Goal: Information Seeking & Learning: Understand process/instructions

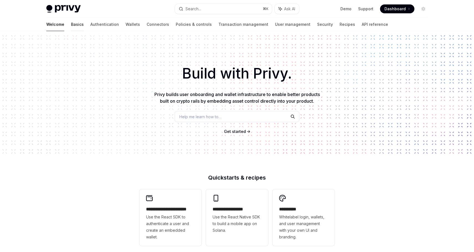
click at [71, 26] on link "Basics" at bounding box center [77, 24] width 13 height 13
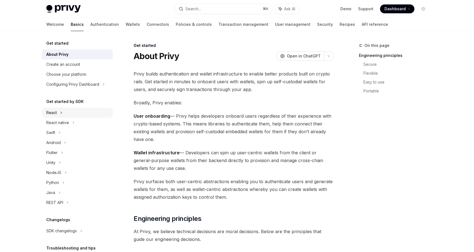
click at [61, 113] on icon at bounding box center [61, 112] width 2 height 7
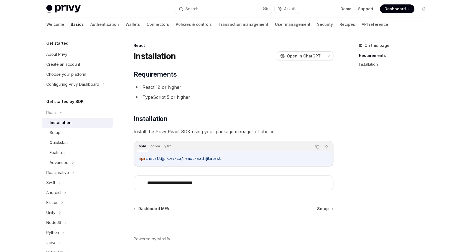
scroll to position [21, 0]
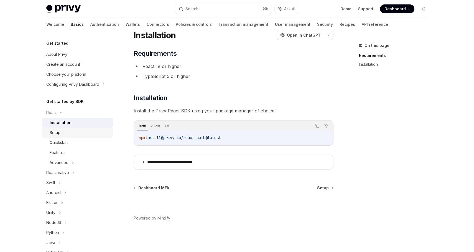
click at [84, 130] on div "Setup" at bounding box center [80, 132] width 60 height 7
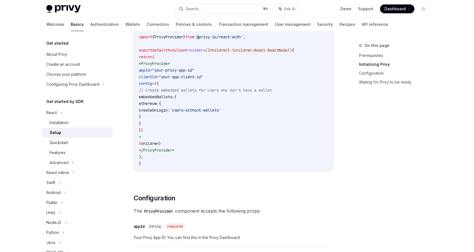
scroll to position [215, 0]
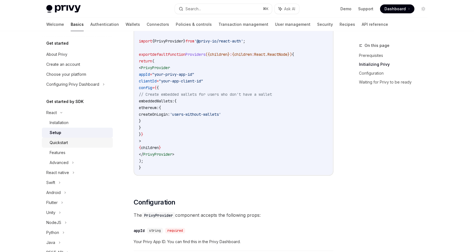
click at [65, 142] on div "Quickstart" at bounding box center [59, 142] width 18 height 7
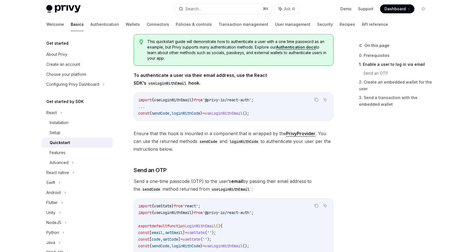
scroll to position [193, 0]
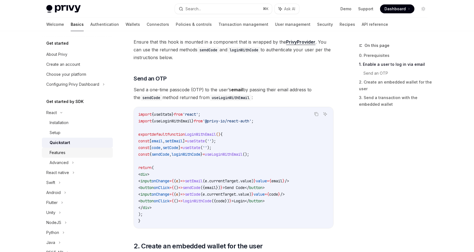
click at [78, 152] on div "Features" at bounding box center [80, 152] width 60 height 7
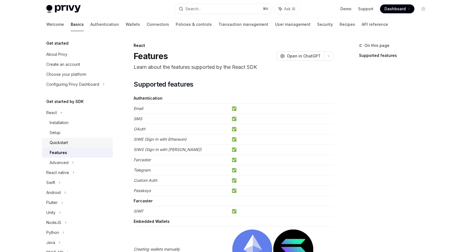
click at [73, 142] on div "Quickstart" at bounding box center [80, 142] width 60 height 7
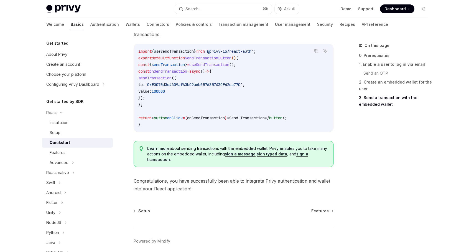
scroll to position [547, 0]
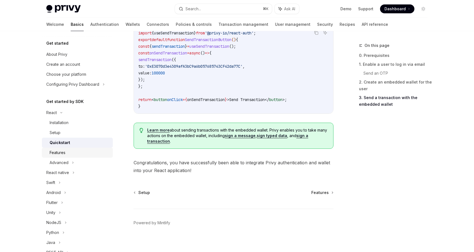
click at [76, 150] on div "Features" at bounding box center [80, 152] width 60 height 7
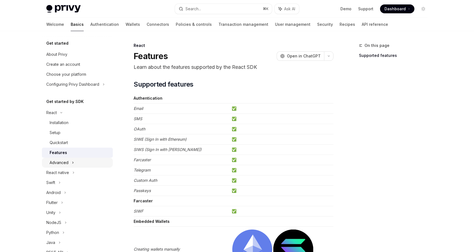
click at [75, 163] on div "Advanced" at bounding box center [77, 162] width 71 height 10
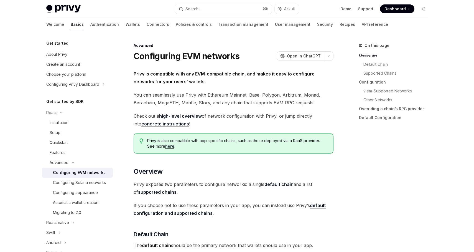
click at [86, 173] on div "Configuring EVM networks" at bounding box center [79, 172] width 53 height 7
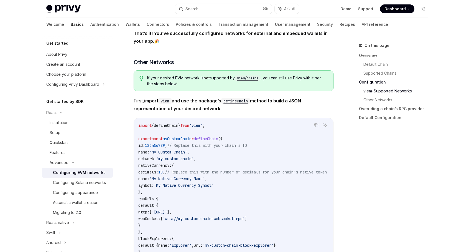
scroll to position [912, 0]
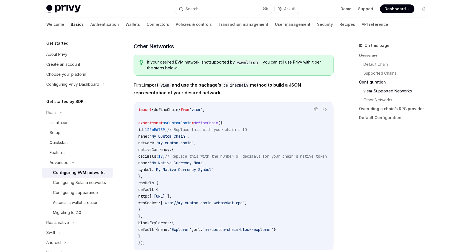
click at [216, 124] on span "defineChain" at bounding box center [206, 122] width 24 height 5
copy span "defineChain"
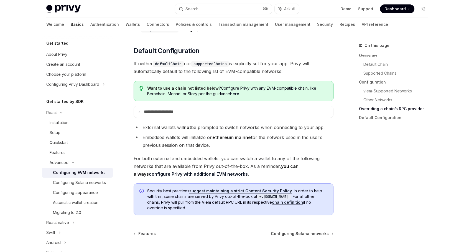
scroll to position [1421, 0]
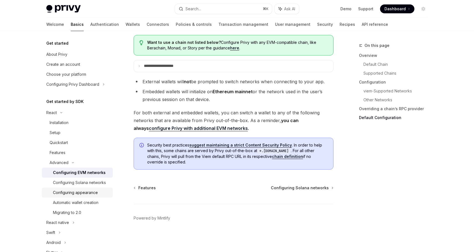
click at [93, 192] on div "Configuring appearance" at bounding box center [75, 192] width 45 height 7
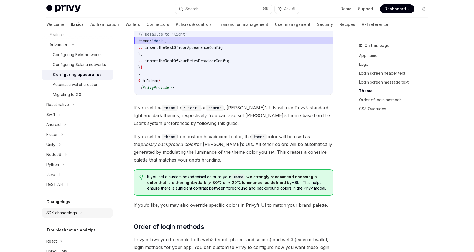
scroll to position [143, 0]
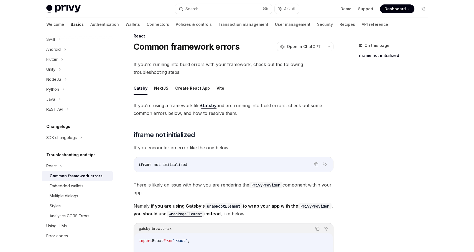
scroll to position [11, 0]
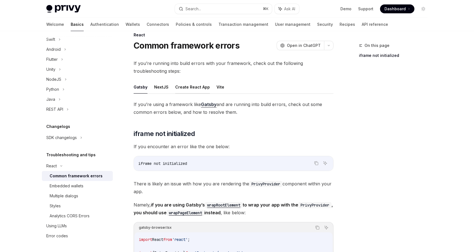
click at [179, 87] on button "Create React App" at bounding box center [192, 86] width 35 height 13
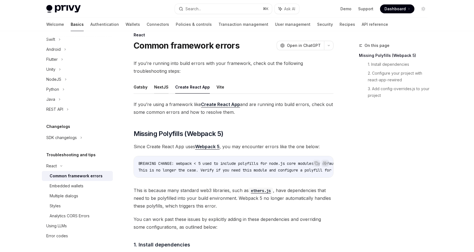
click at [166, 88] on button "NextJS" at bounding box center [161, 86] width 14 height 13
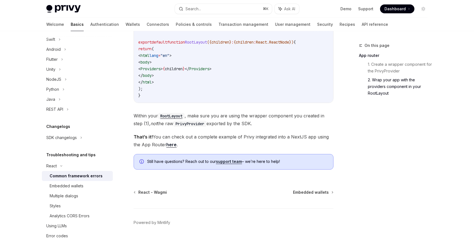
scroll to position [350, 0]
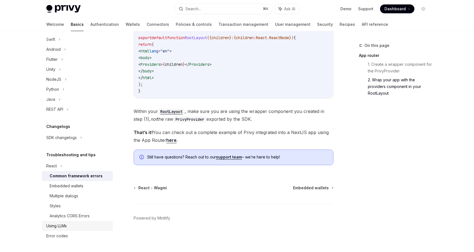
click at [61, 222] on div "Using LLMs" at bounding box center [56, 225] width 21 height 7
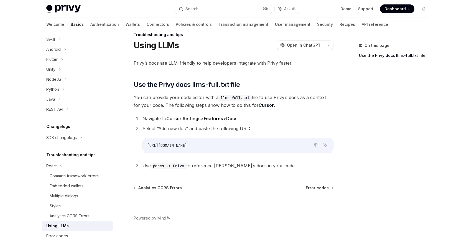
scroll to position [11, 0]
click at [187, 145] on span "[URL][DOMAIN_NAME]" at bounding box center [167, 145] width 40 height 5
copy ol "[URL][DOMAIN_NAME]"
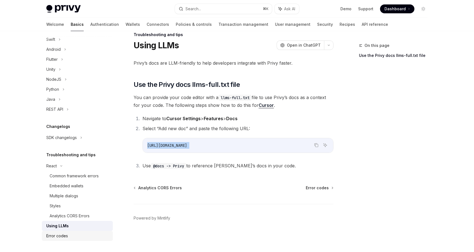
click at [62, 236] on div "Error codes" at bounding box center [57, 235] width 22 height 7
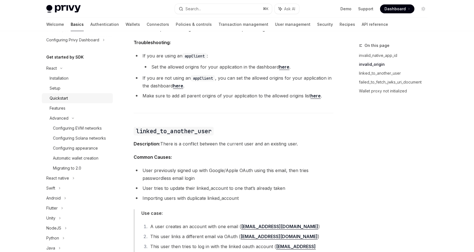
scroll to position [43, 0]
click at [90, 24] on link "Authentication" at bounding box center [104, 24] width 29 height 13
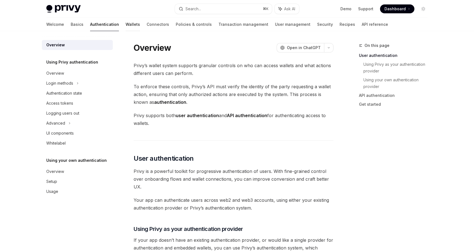
click at [126, 24] on link "Wallets" at bounding box center [133, 24] width 14 height 13
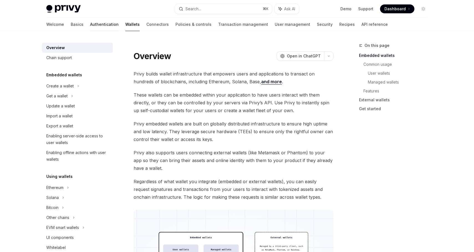
click at [90, 22] on link "Authentication" at bounding box center [104, 24] width 29 height 13
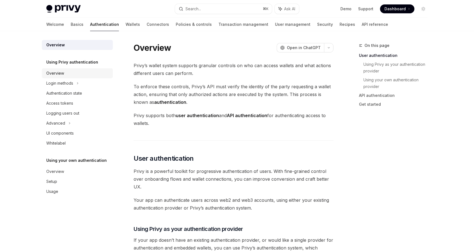
click at [73, 74] on div "Overview" at bounding box center [77, 73] width 63 height 7
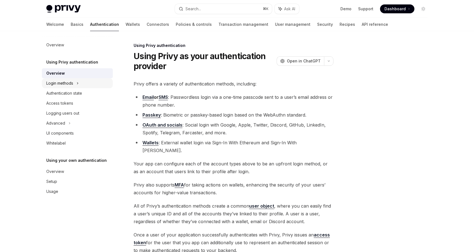
click at [77, 82] on icon at bounding box center [77, 83] width 2 height 7
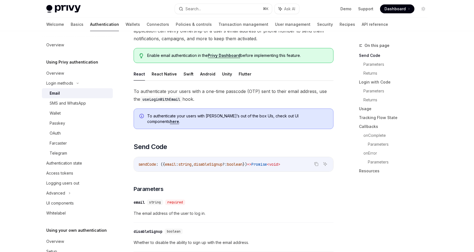
scroll to position [96, 0]
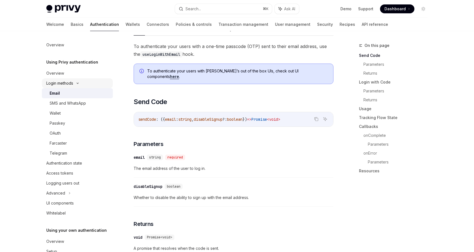
click at [70, 83] on div "Login methods" at bounding box center [59, 83] width 27 height 7
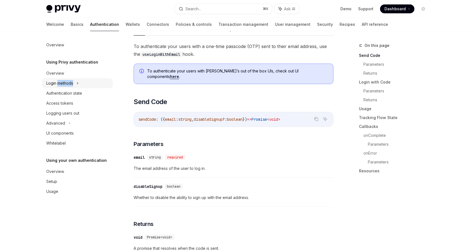
click at [70, 83] on div "Login methods" at bounding box center [59, 83] width 27 height 7
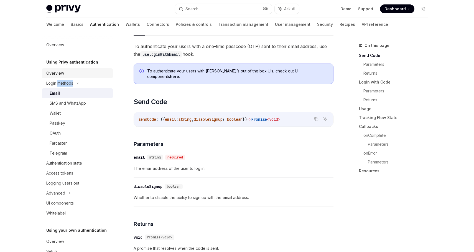
click at [64, 73] on div "Overview" at bounding box center [77, 73] width 63 height 7
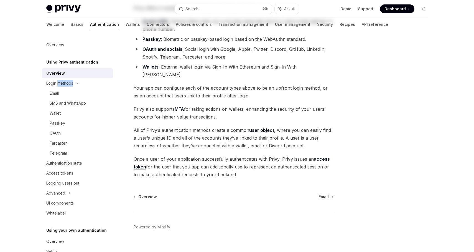
scroll to position [77, 0]
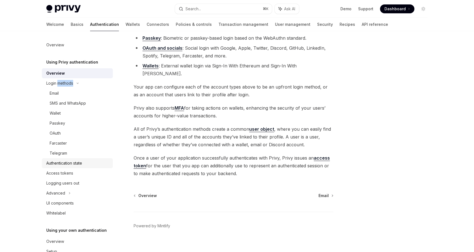
click at [68, 165] on div "Authentication state" at bounding box center [64, 163] width 36 height 7
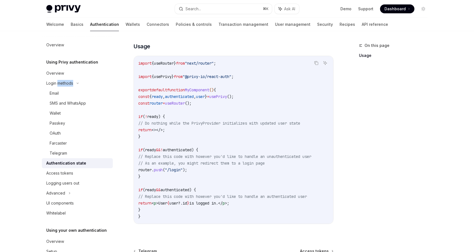
scroll to position [177, 0]
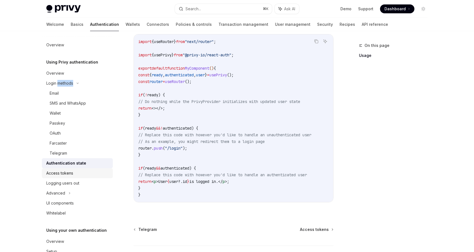
click at [71, 172] on div "Access tokens" at bounding box center [59, 173] width 27 height 7
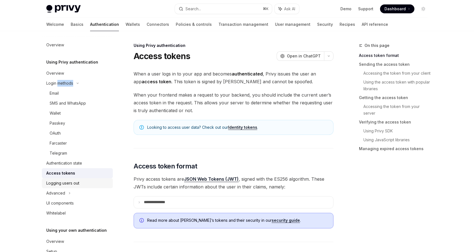
click at [83, 185] on div "Logging users out" at bounding box center [77, 183] width 63 height 7
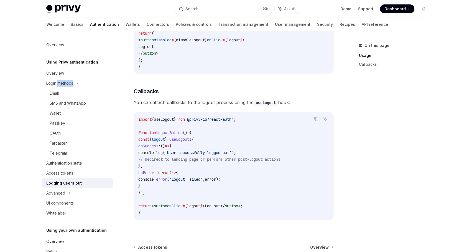
scroll to position [196, 0]
click at [60, 193] on div "Advanced" at bounding box center [55, 193] width 19 height 7
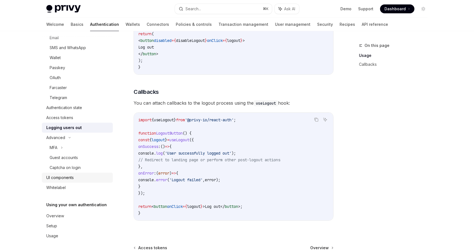
click at [70, 177] on div "UI components" at bounding box center [59, 177] width 27 height 7
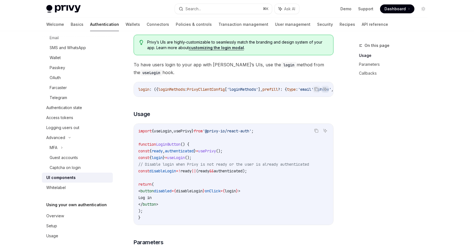
scroll to position [312, 0]
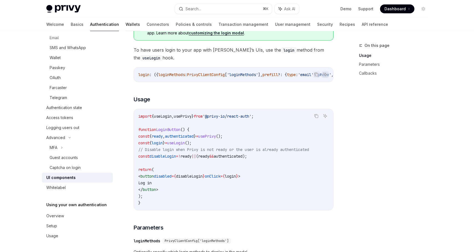
click at [126, 24] on link "Wallets" at bounding box center [133, 24] width 14 height 13
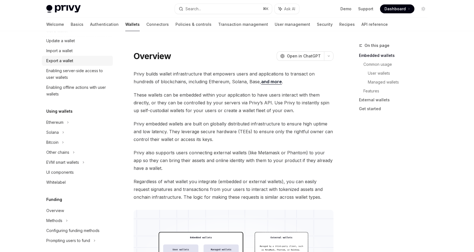
scroll to position [67, 0]
click at [77, 22] on icon at bounding box center [78, 19] width 2 height 7
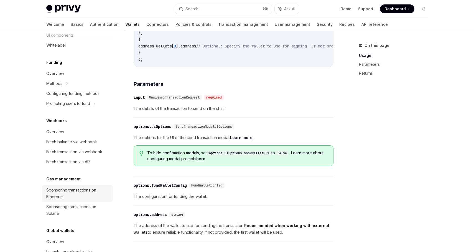
scroll to position [290, 0]
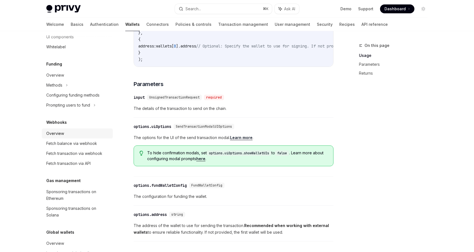
click at [68, 137] on div "Overview" at bounding box center [77, 133] width 63 height 7
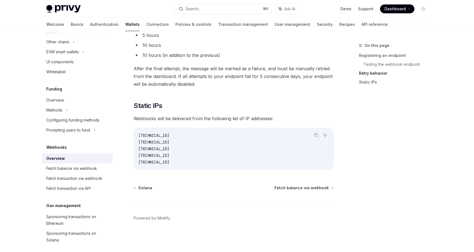
scroll to position [263, 0]
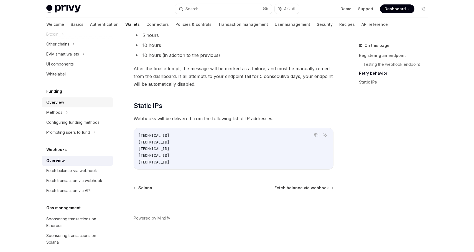
click at [64, 106] on div "Overview" at bounding box center [77, 102] width 63 height 7
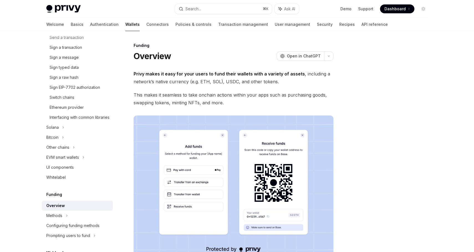
scroll to position [158, 0]
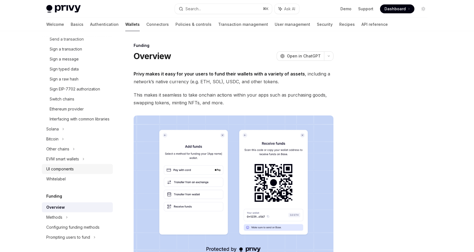
click at [74, 172] on div "UI components" at bounding box center [77, 168] width 63 height 7
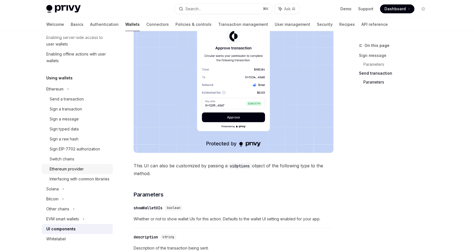
scroll to position [78, 0]
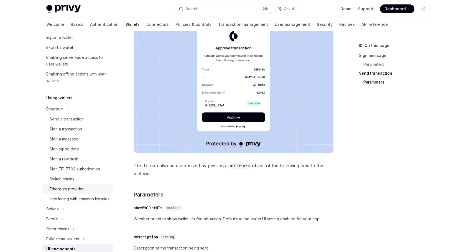
click at [72, 188] on div "Ethereum provider" at bounding box center [67, 188] width 34 height 7
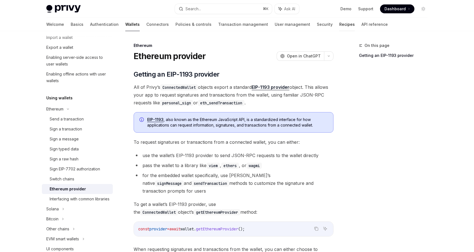
click at [339, 26] on link "Recipes" at bounding box center [347, 24] width 16 height 13
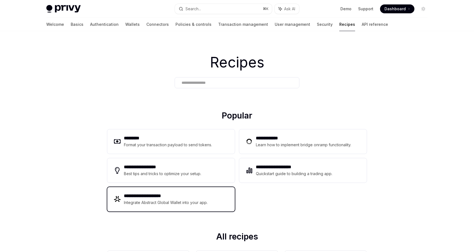
click at [194, 201] on div "Integrate Abstract Global Wallet into your app." at bounding box center [166, 202] width 84 height 7
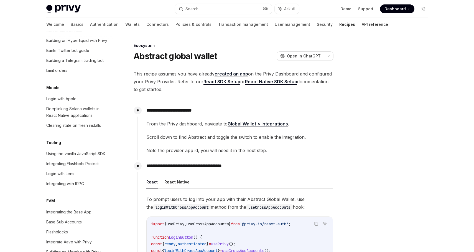
click at [362, 26] on link "API reference" at bounding box center [375, 24] width 26 height 13
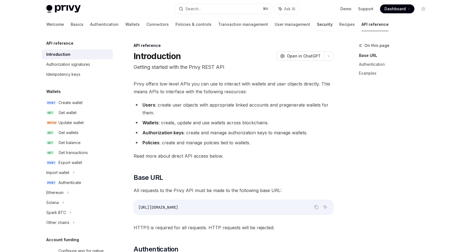
click at [317, 27] on link "Security" at bounding box center [325, 24] width 16 height 13
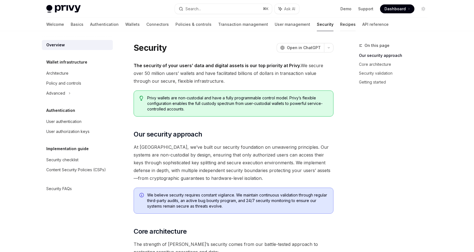
click at [340, 22] on link "Recipes" at bounding box center [348, 24] width 16 height 13
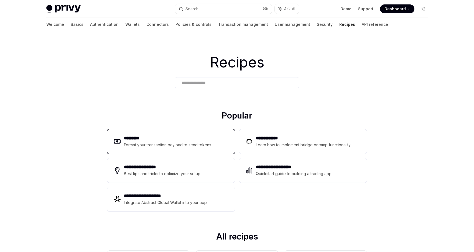
click at [190, 142] on div "Format your transaction payload to send tokens." at bounding box center [168, 144] width 88 height 7
type textarea "*"
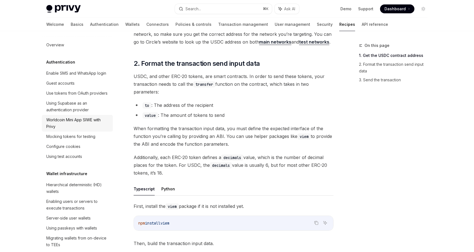
scroll to position [88, 0]
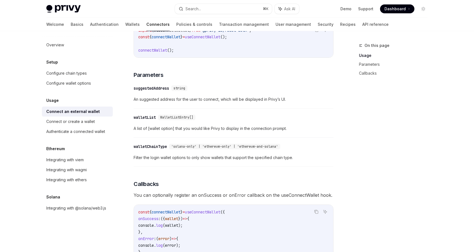
scroll to position [357, 0]
